Goal: Book appointment/travel/reservation

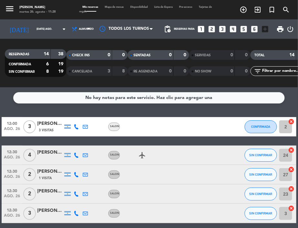
scroll to position [229, 0]
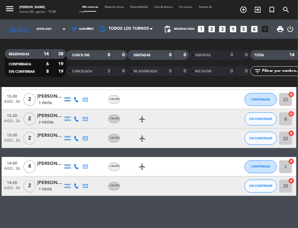
click at [233, 27] on icon "looks_4" at bounding box center [233, 29] width 8 height 8
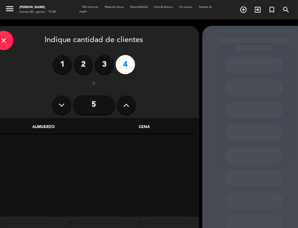
click at [128, 127] on div "Cena" at bounding box center [145, 127] width 100 height 13
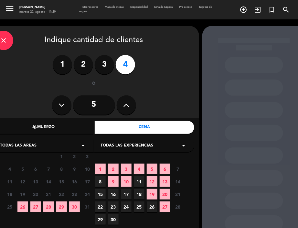
click at [22, 205] on span "26" at bounding box center [22, 207] width 11 height 11
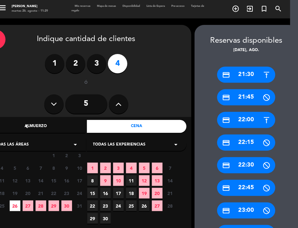
scroll to position [0, 8]
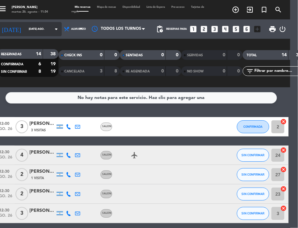
click at [41, 29] on input "[DATE] ago." at bounding box center [46, 29] width 41 height 10
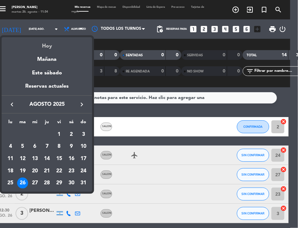
click at [55, 42] on div "Hoy" at bounding box center [47, 43] width 91 height 13
